Goal: Task Accomplishment & Management: Use online tool/utility

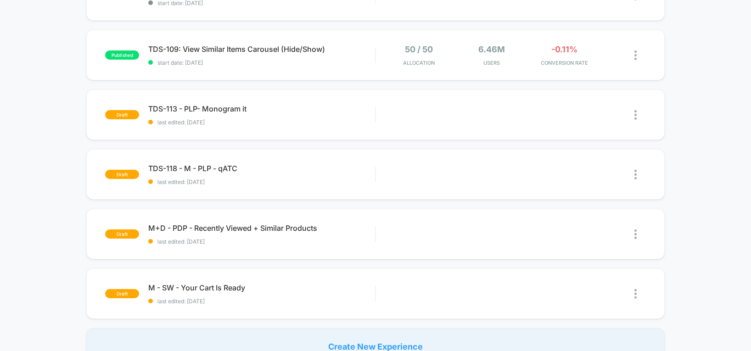
scroll to position [463, 0]
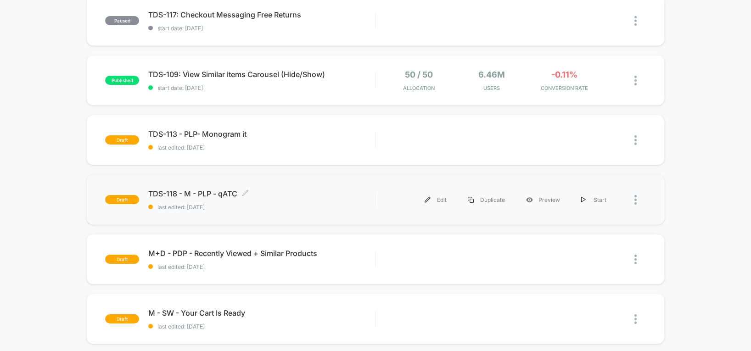
click at [195, 194] on span "TDS-118 - M - PLP - qATC Click to edit experience details" at bounding box center [261, 193] width 227 height 9
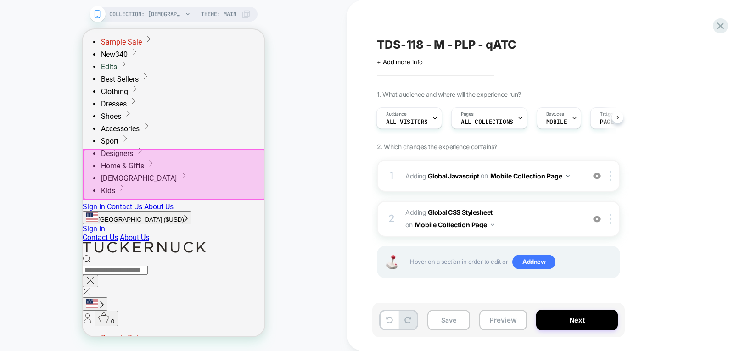
scroll to position [110, 0]
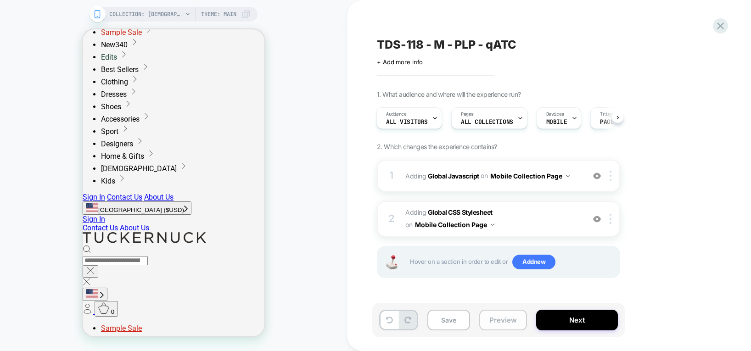
click at [514, 321] on button "Preview" at bounding box center [504, 320] width 48 height 21
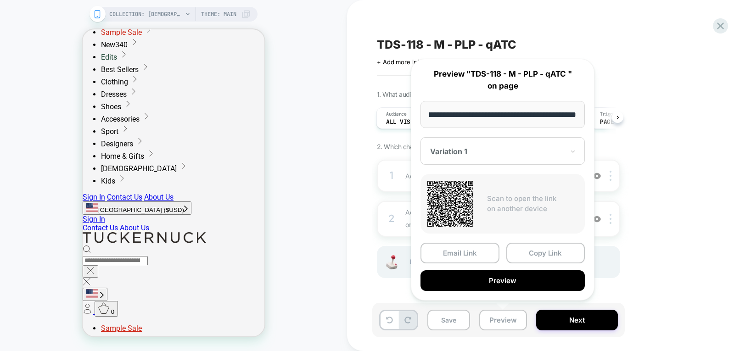
scroll to position [0, 0]
click at [472, 136] on div "**********" at bounding box center [503, 180] width 184 height 242
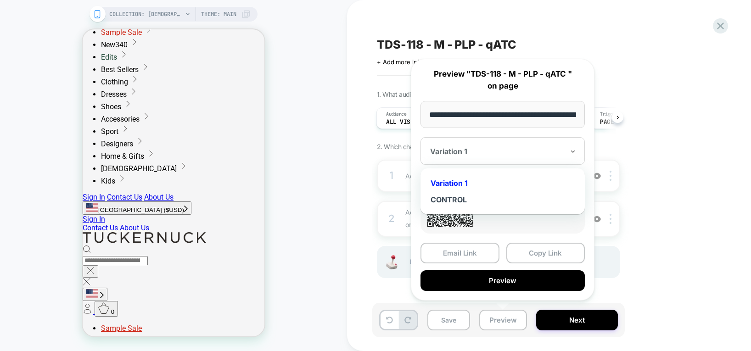
click at [462, 156] on div at bounding box center [497, 151] width 134 height 9
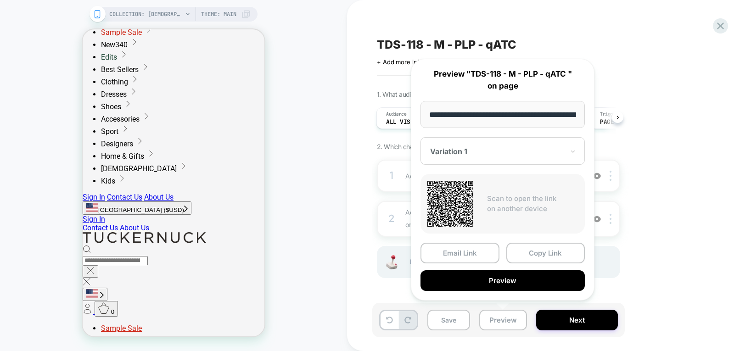
click at [641, 80] on div "TDS-118 - M - PLP - qATC Click to edit experience details + Add more info 1. Wh…" at bounding box center [545, 175] width 345 height 333
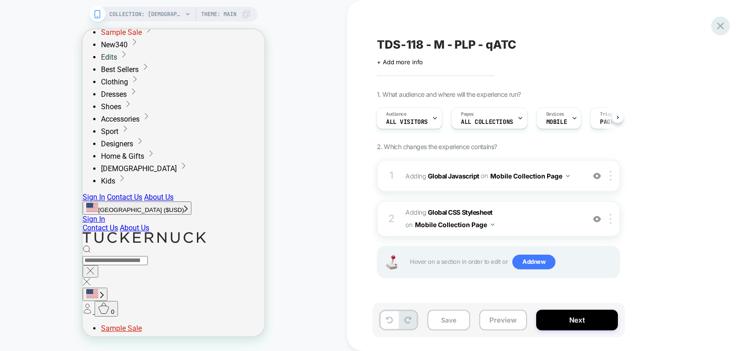
click at [724, 28] on icon at bounding box center [721, 26] width 12 height 12
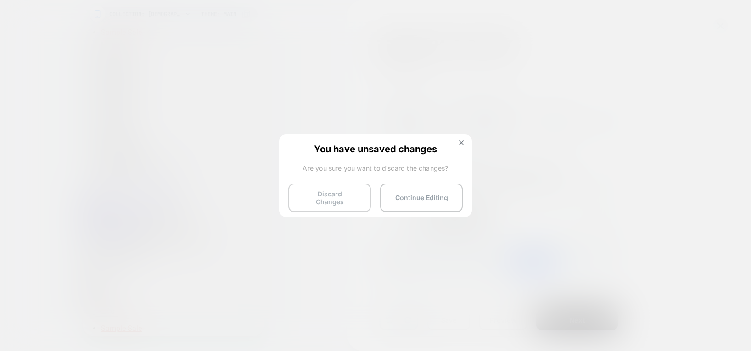
click at [310, 197] on button "Discard Changes" at bounding box center [329, 198] width 83 height 28
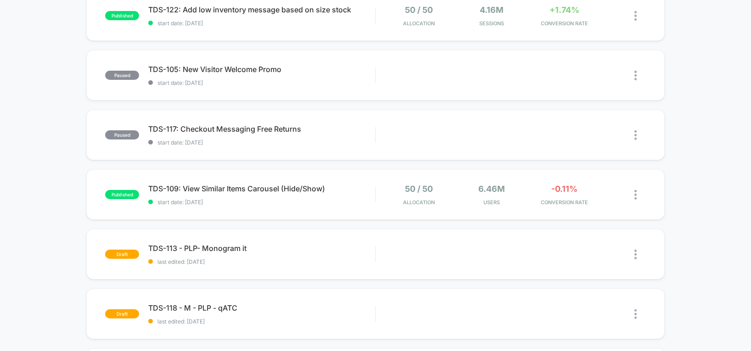
scroll to position [424, 0]
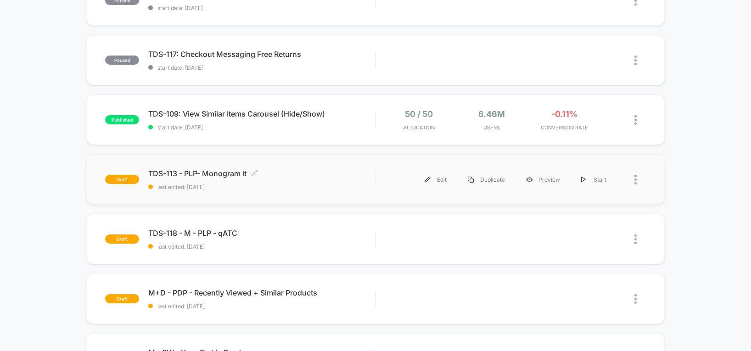
click at [190, 175] on span "TDS-113 - PLP- Monogram it Click to edit experience details" at bounding box center [261, 173] width 227 height 9
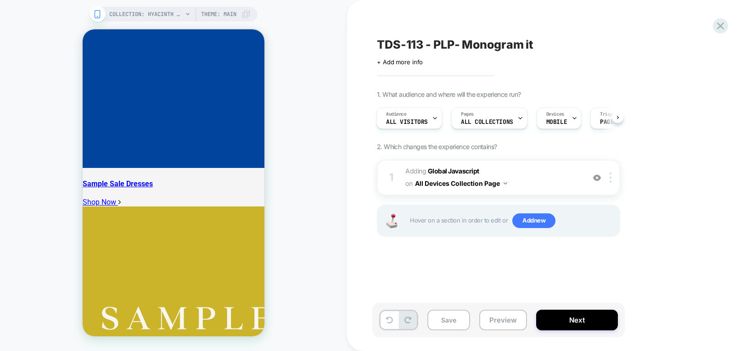
scroll to position [1356, 0]
click at [720, 23] on icon at bounding box center [721, 26] width 12 height 12
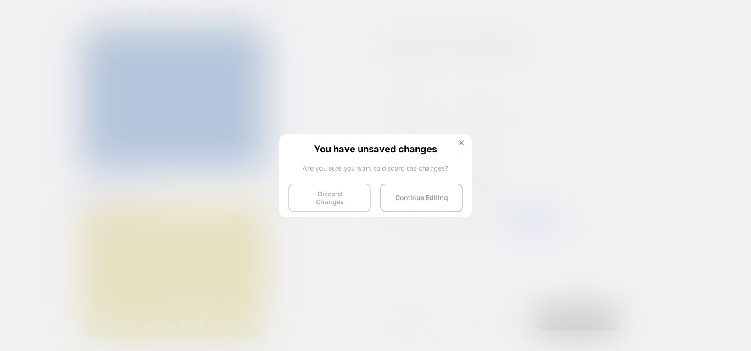
click at [329, 200] on button "Discard Changes" at bounding box center [329, 198] width 83 height 28
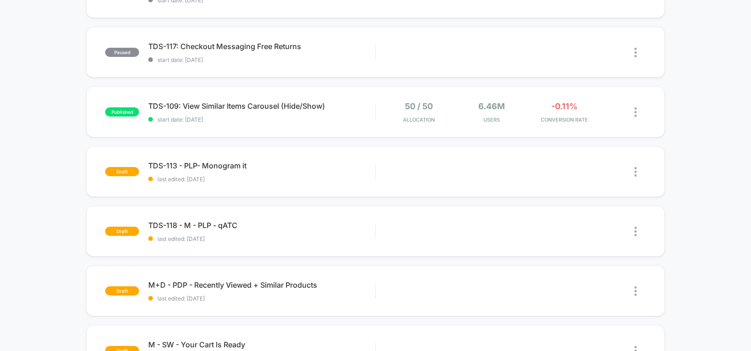
scroll to position [432, 0]
